Goal: Find specific page/section: Find specific page/section

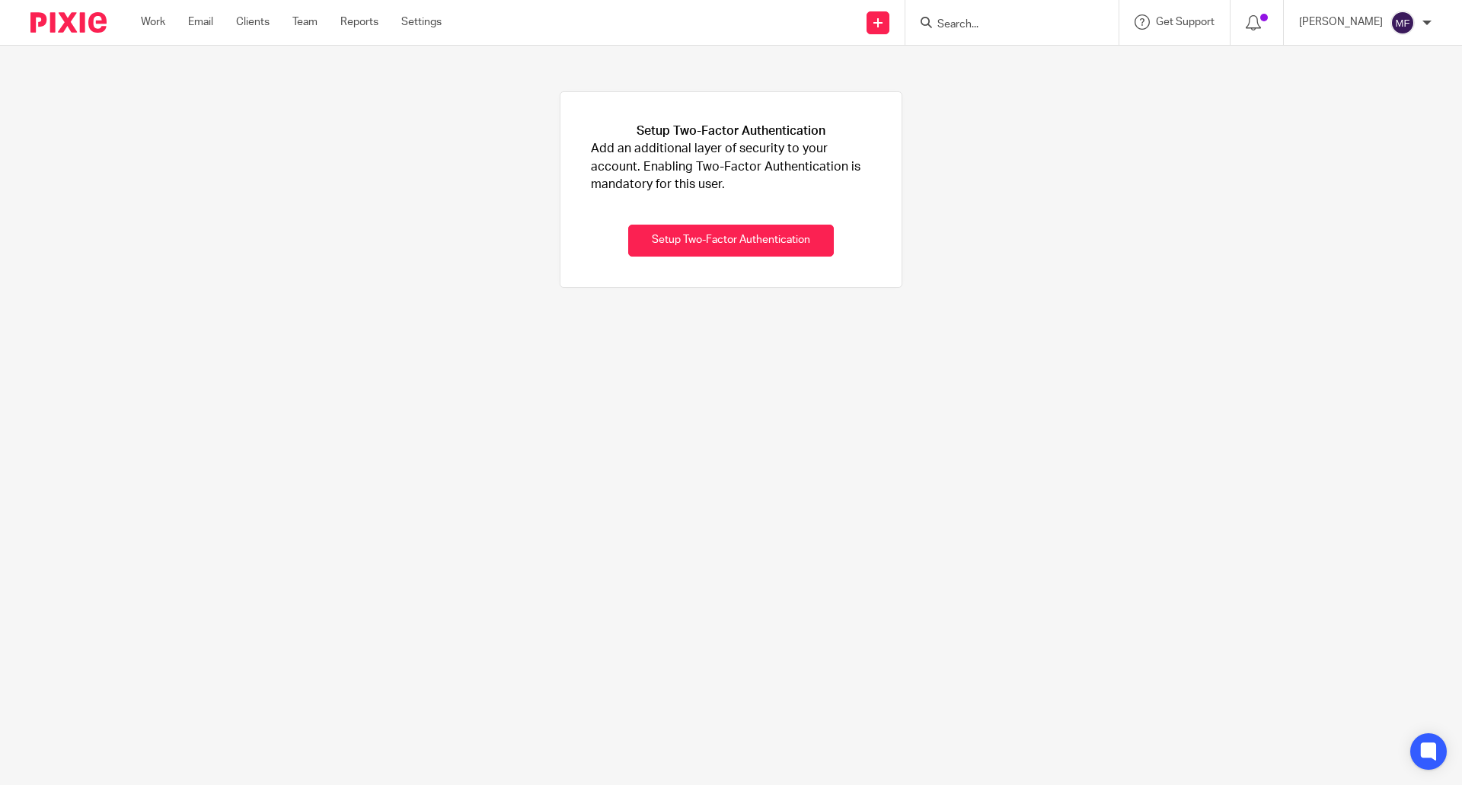
click at [958, 23] on input "Search" at bounding box center [1004, 25] width 137 height 14
type input "mixx"
click at [1014, 113] on link at bounding box center [1027, 105] width 189 height 23
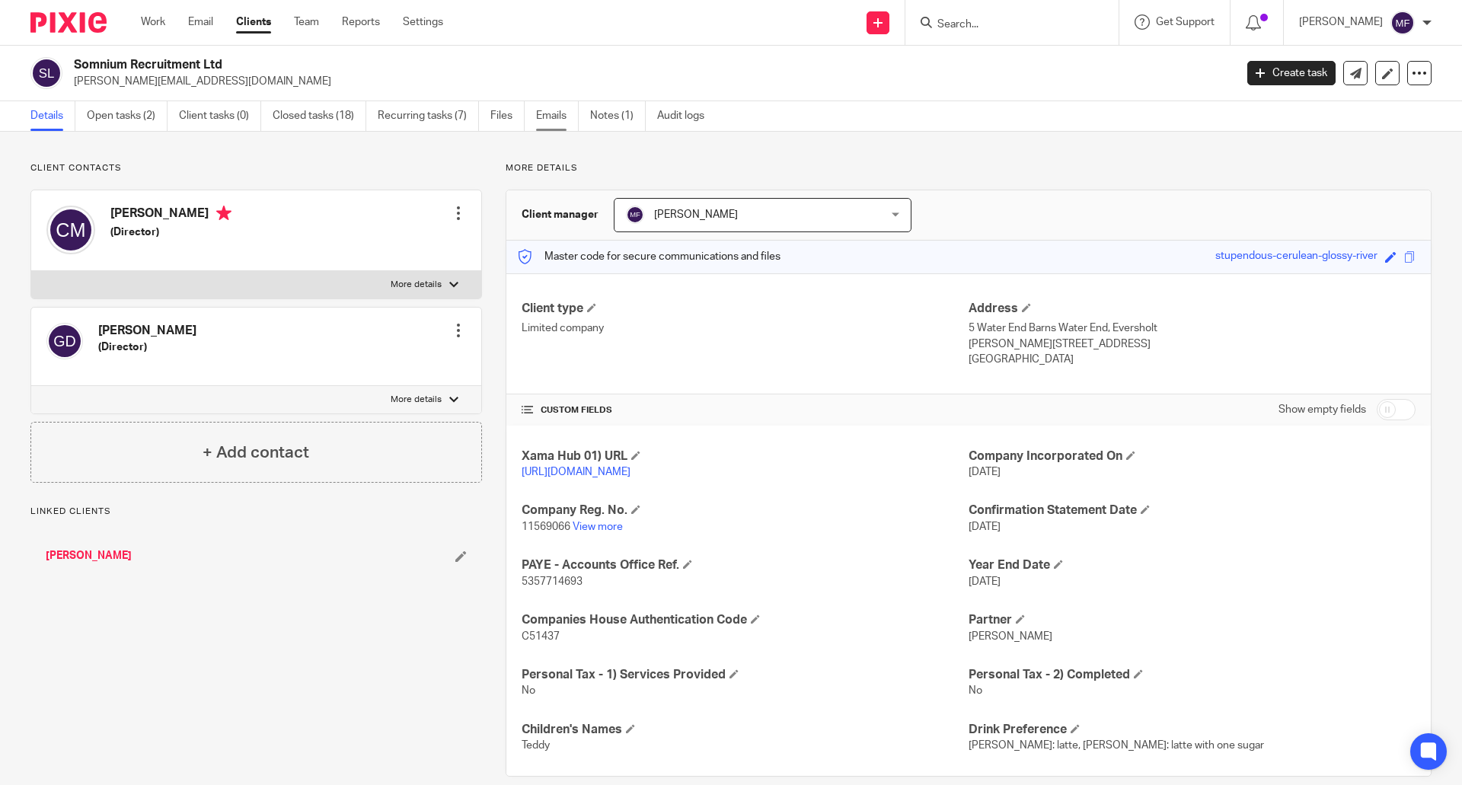
click at [558, 120] on link "Emails" at bounding box center [557, 116] width 43 height 30
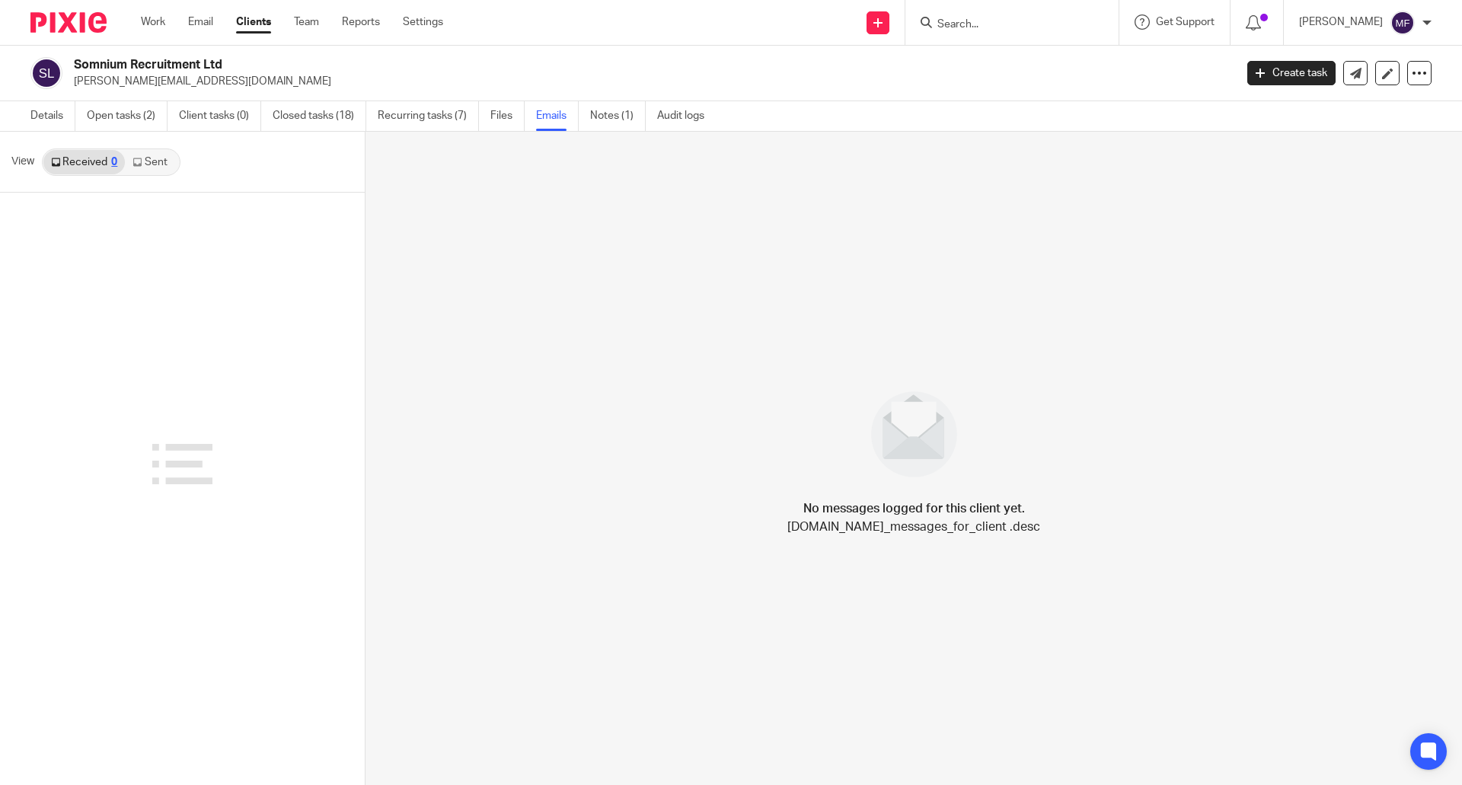
click at [142, 160] on link "Sent" at bounding box center [151, 162] width 53 height 24
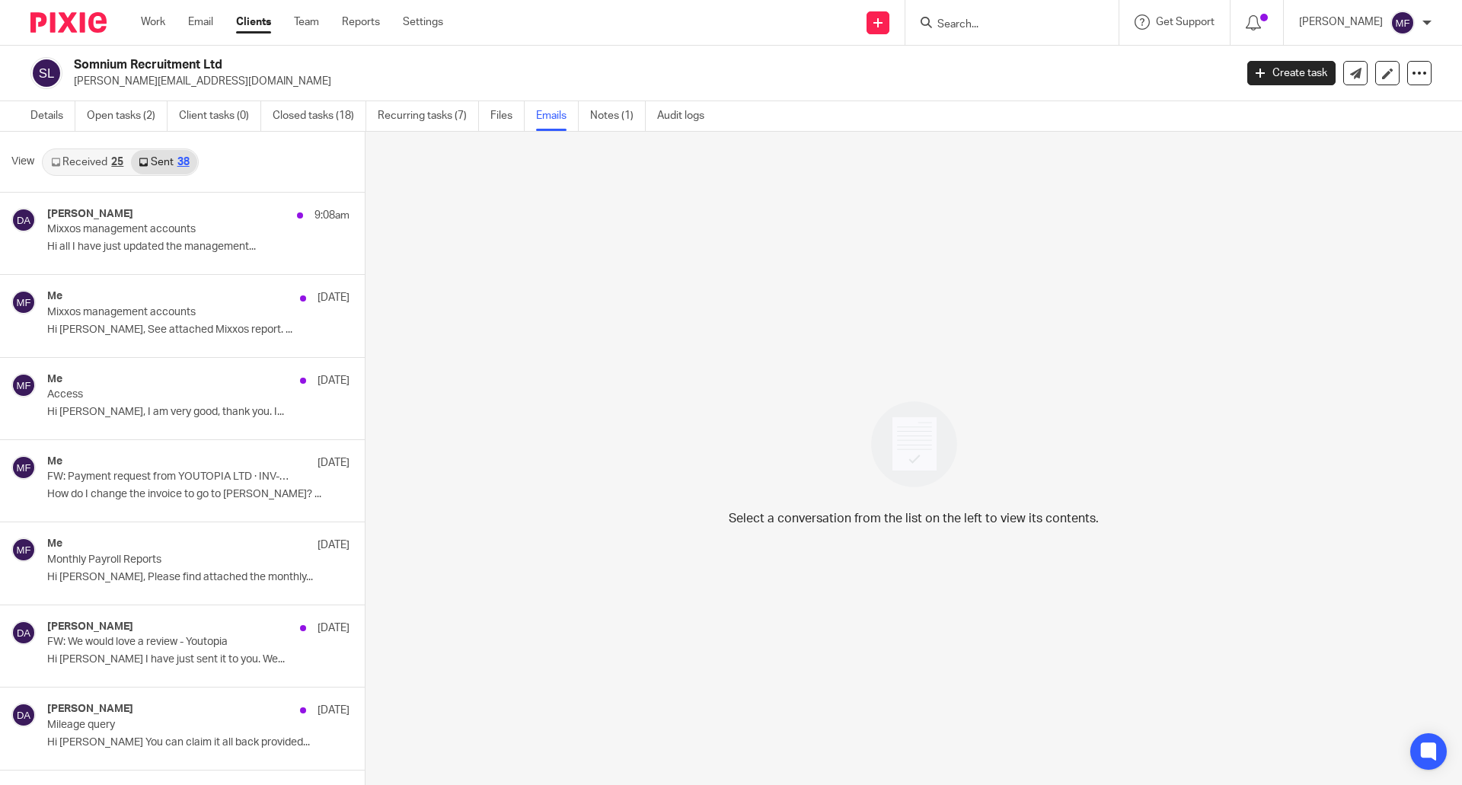
click at [100, 168] on link "Received 25" at bounding box center [87, 162] width 88 height 24
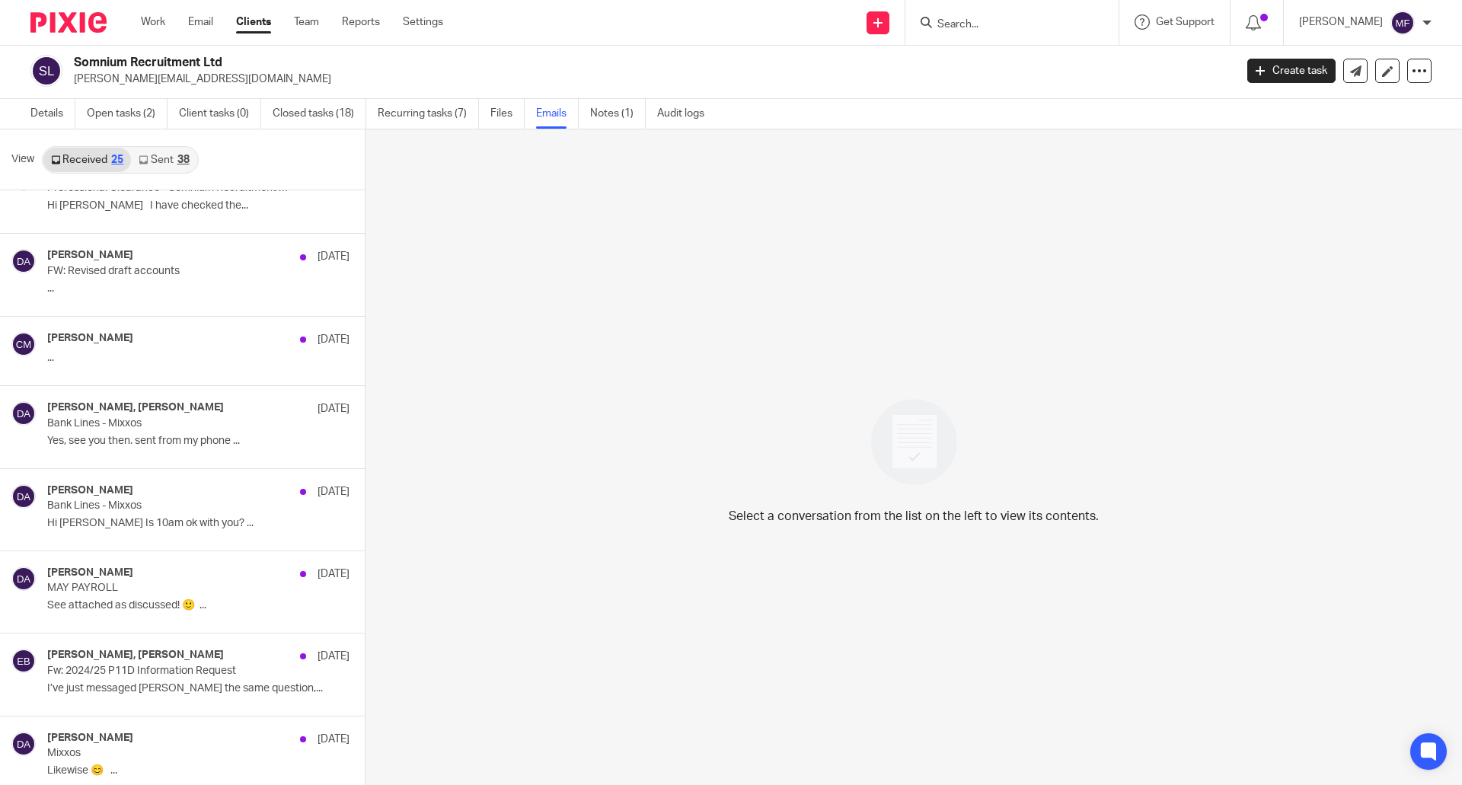
scroll to position [1417, 0]
